Goal: Information Seeking & Learning: Compare options

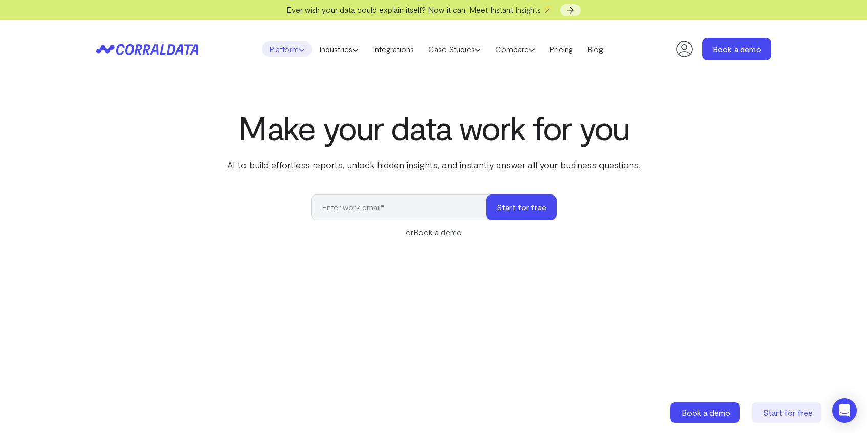
click at [299, 52] on icon at bounding box center [302, 50] width 6 height 6
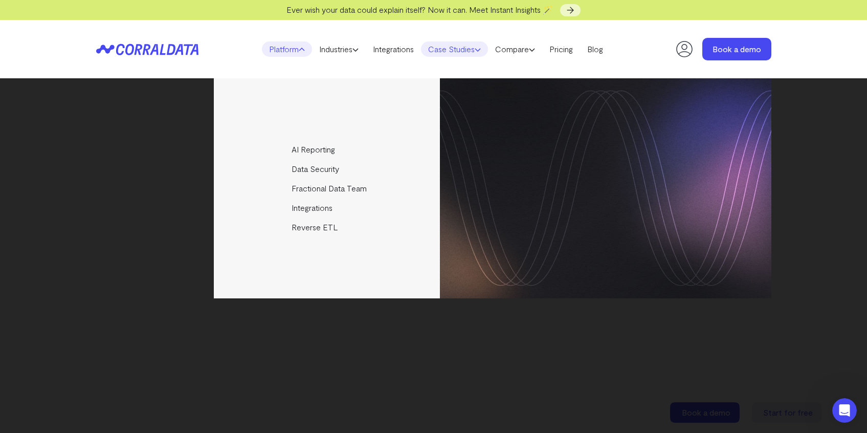
click at [459, 51] on link "Case Studies" at bounding box center [454, 48] width 67 height 15
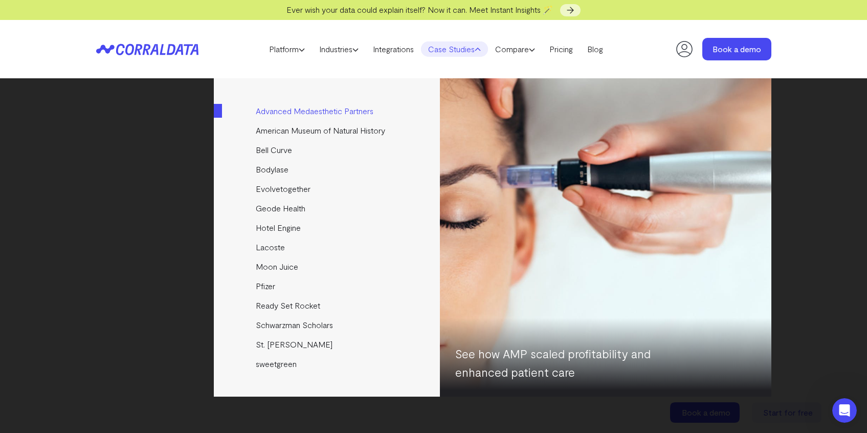
click at [279, 113] on link "Advanced Medaesthetic Partners" at bounding box center [328, 110] width 228 height 19
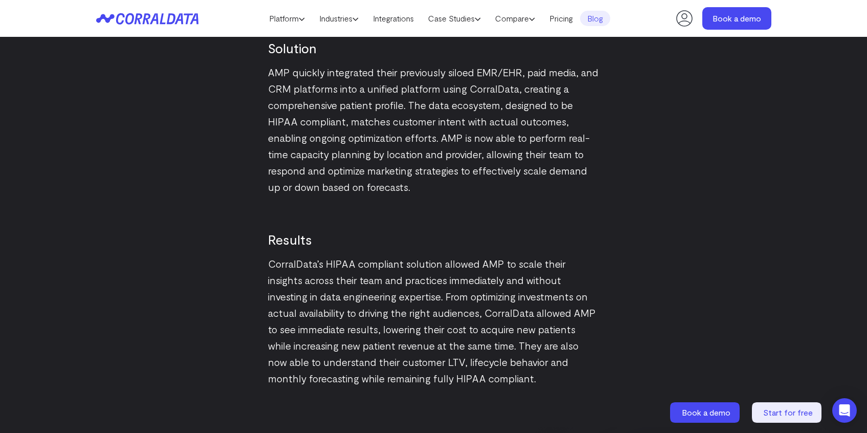
scroll to position [1419, 0]
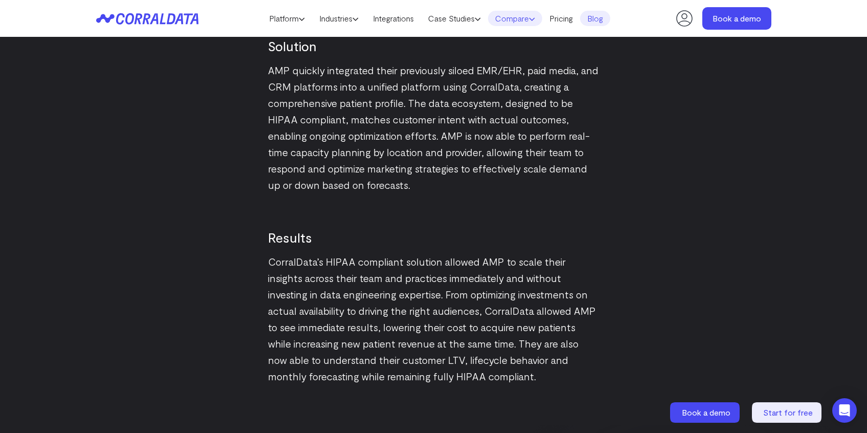
click at [530, 19] on link "Compare" at bounding box center [515, 18] width 54 height 15
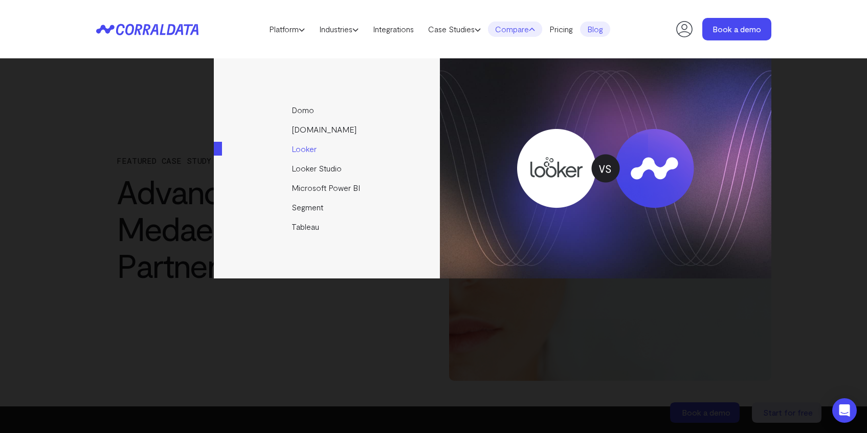
click at [303, 149] on link "Looker" at bounding box center [328, 148] width 228 height 19
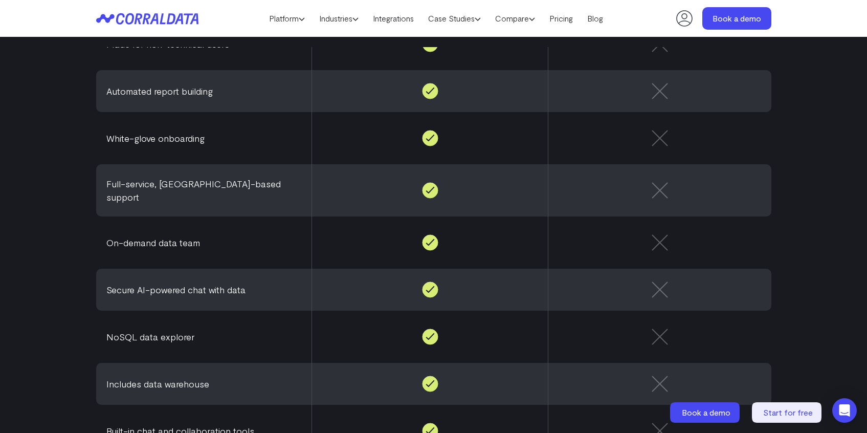
scroll to position [655, 0]
